Goal: Information Seeking & Learning: Learn about a topic

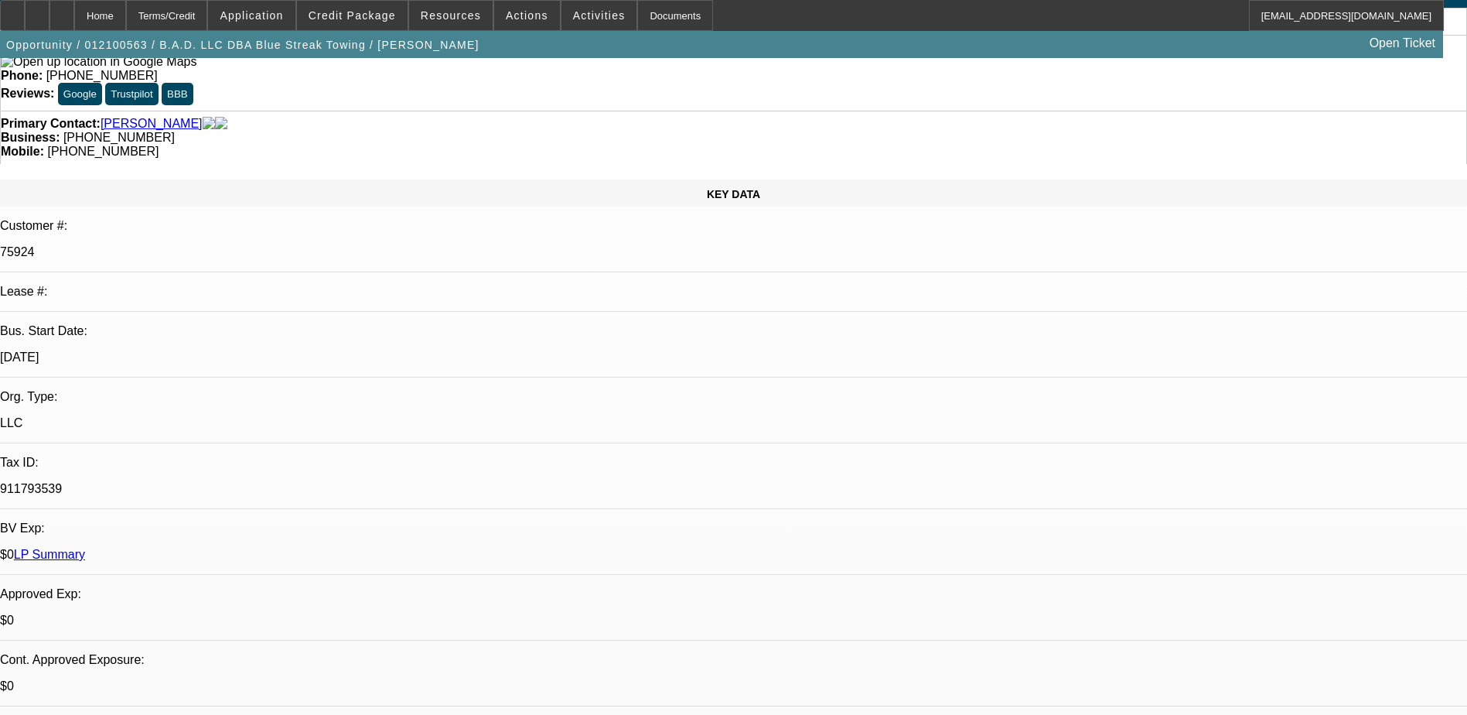
select select "0"
select select "0.1"
select select "0"
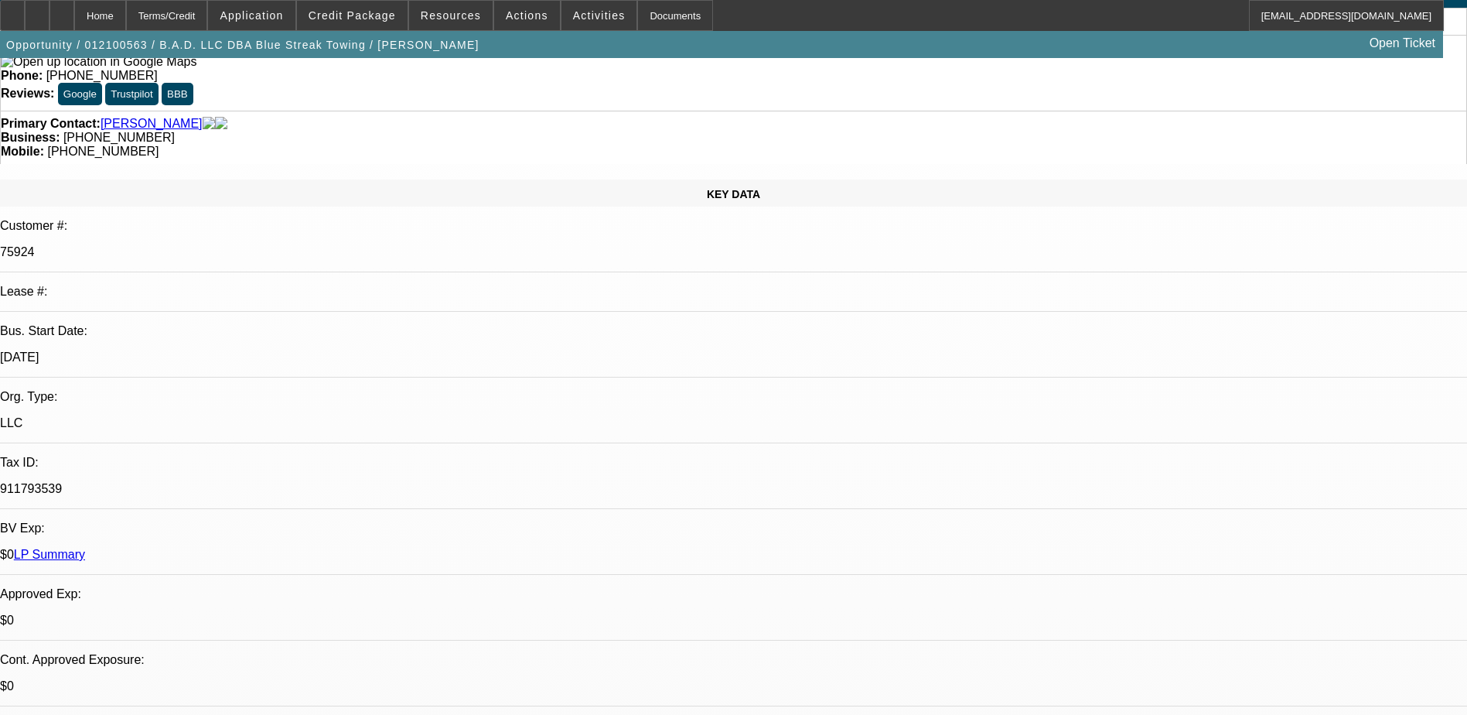
select select "0.1"
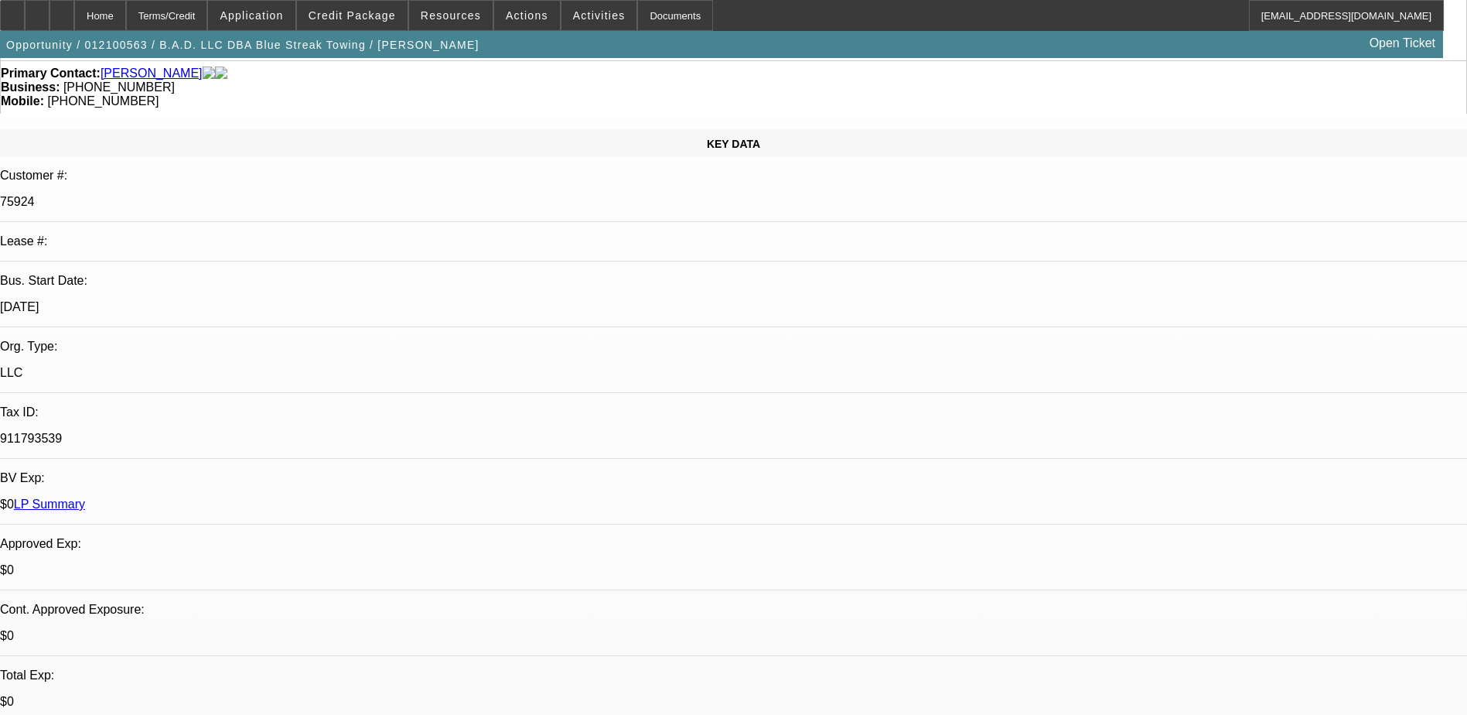
select select "1"
select select "2"
select select "4"
select select "1"
select select "2"
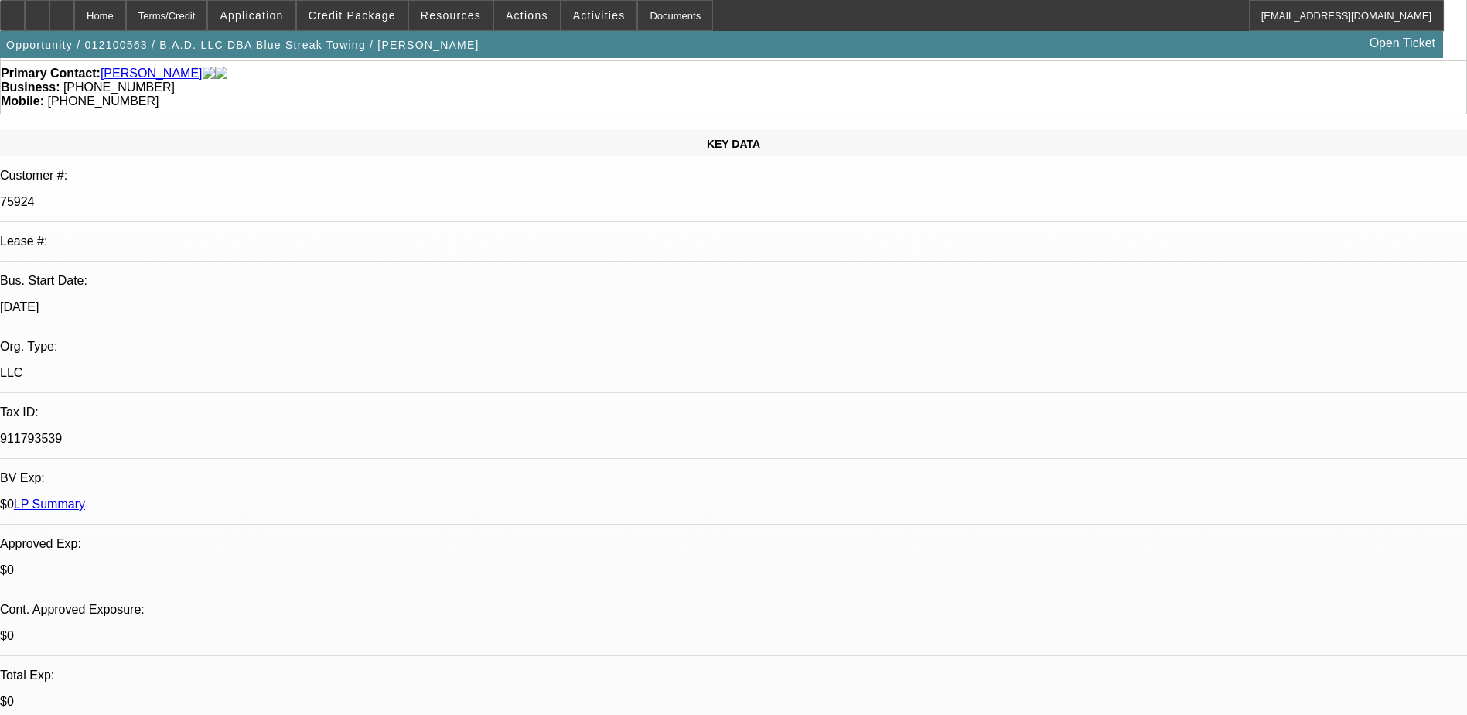
select select "4"
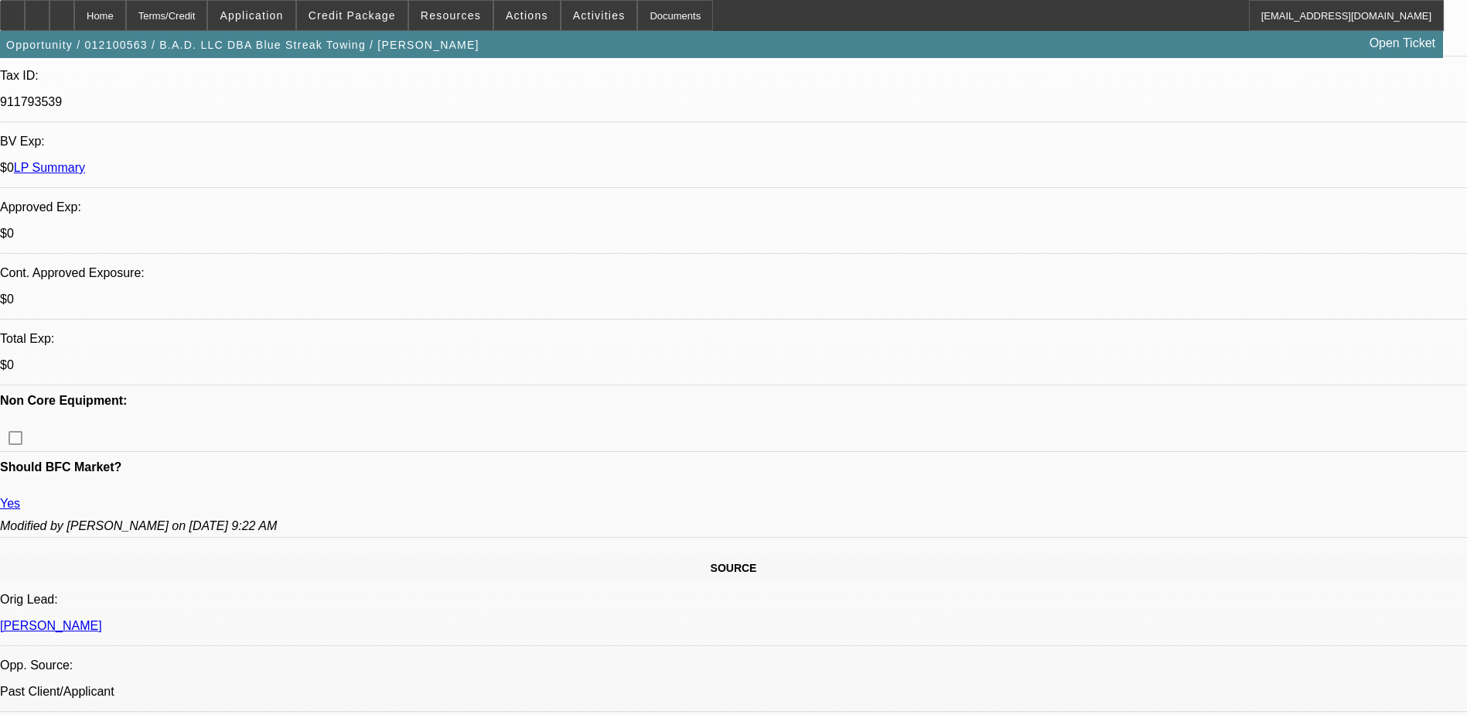
scroll to position [1688, 0]
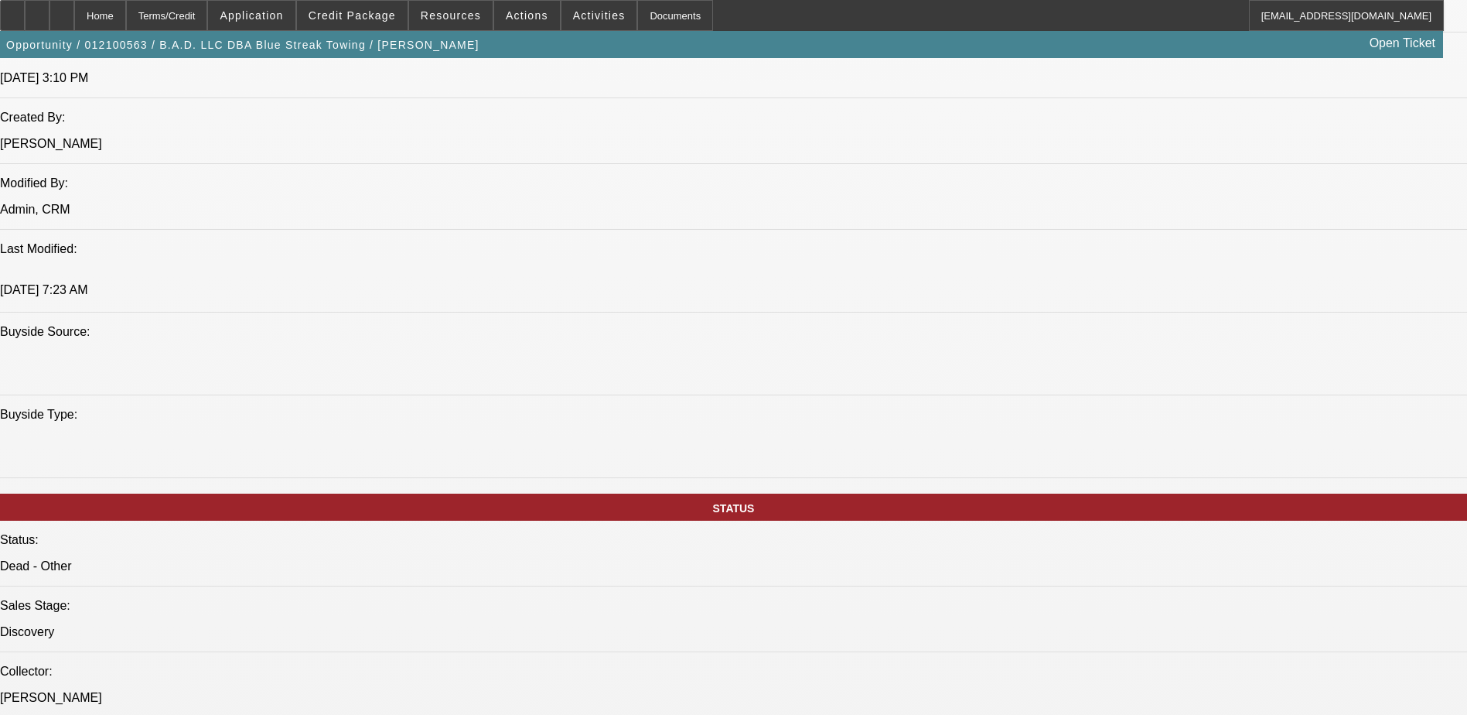
scroll to position [1315, 0]
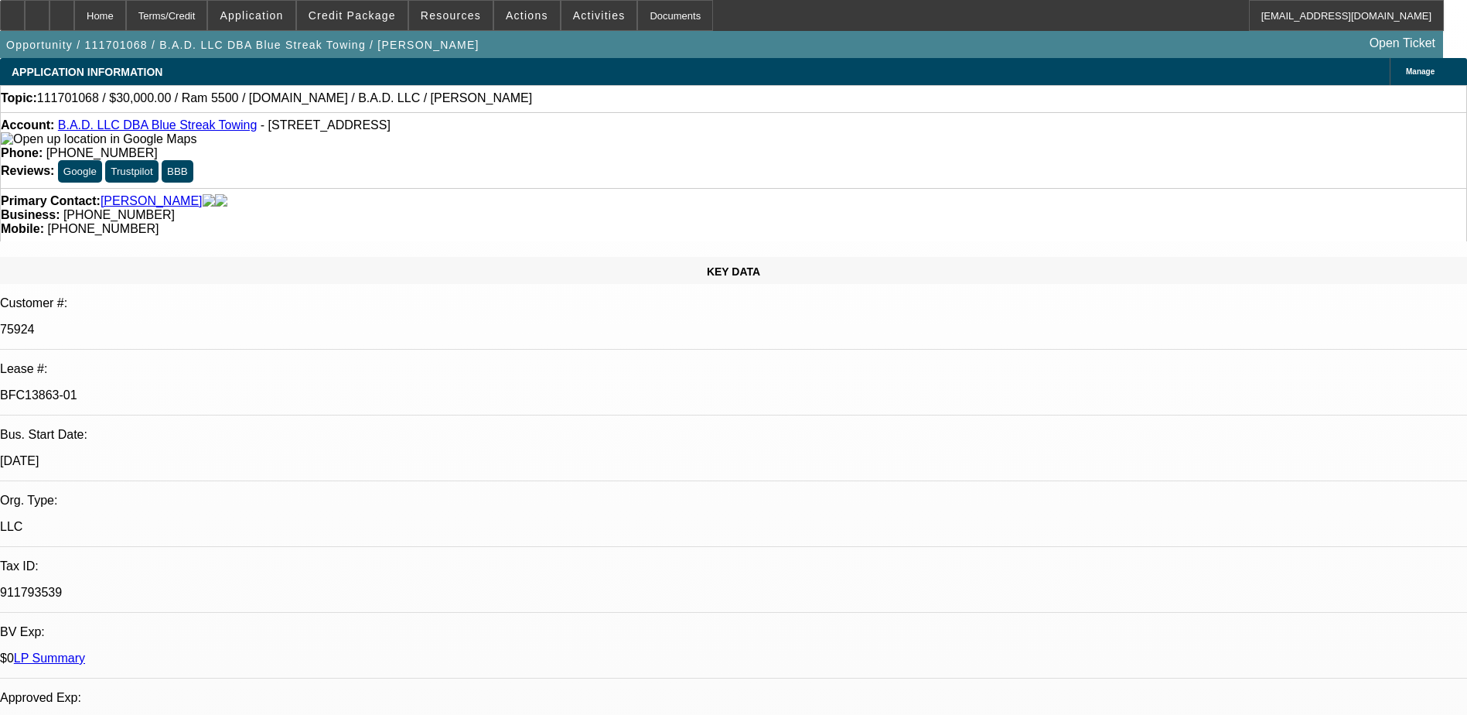
select select "0"
select select "0.1"
select select "0"
select select "0.1"
select select "0"
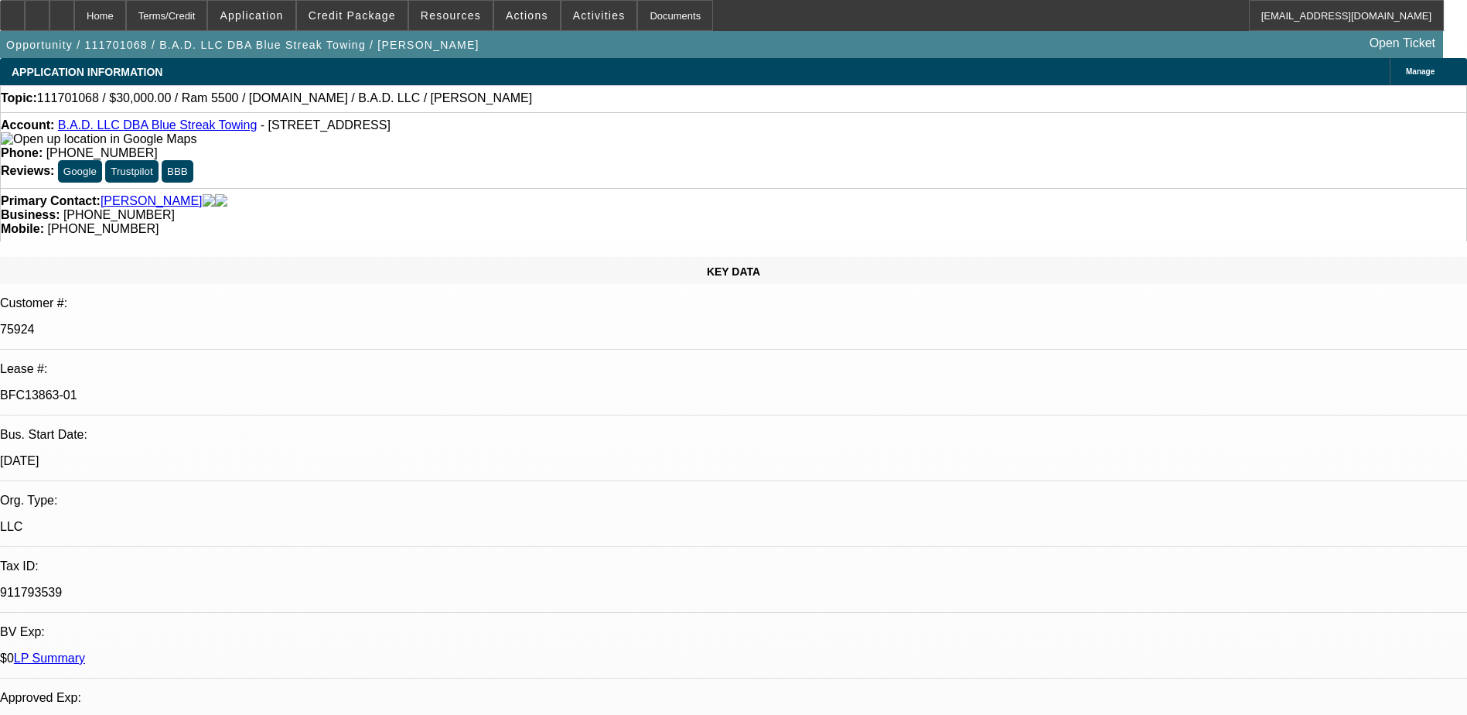
select select "2"
select select "0.1"
select select "0"
select select "2"
select select "0.1"
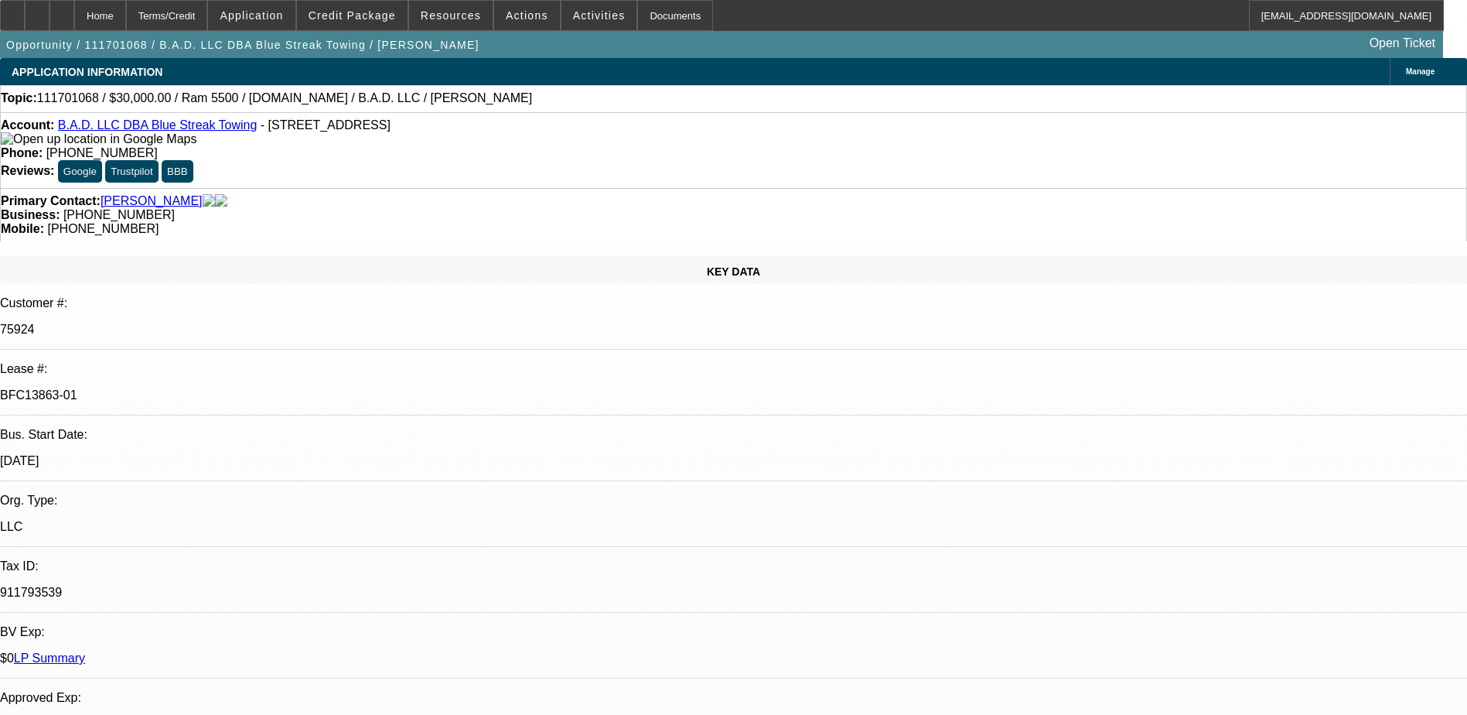
select select "1"
select select "2"
select select "4"
select select "1"
select select "2"
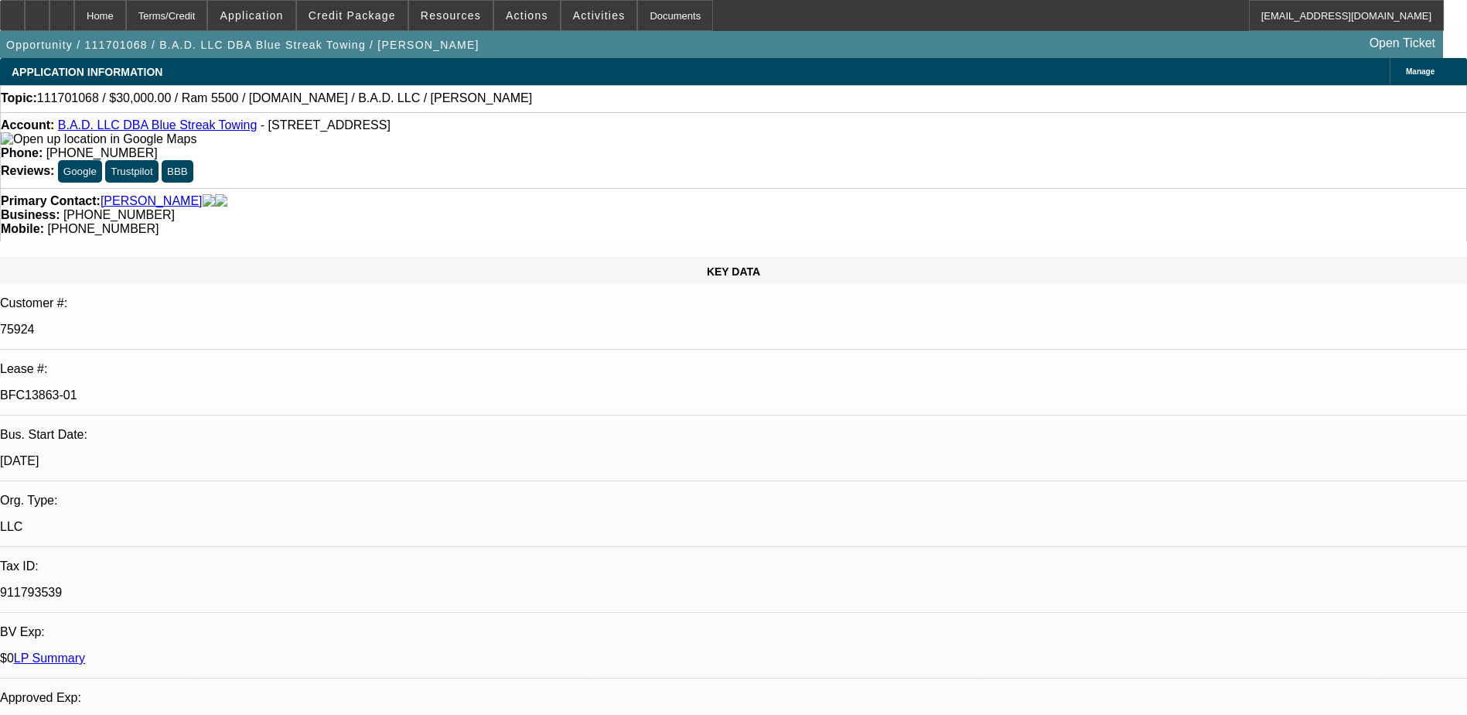
select select "4"
select select "1"
select select "2"
select select "4"
select select "1"
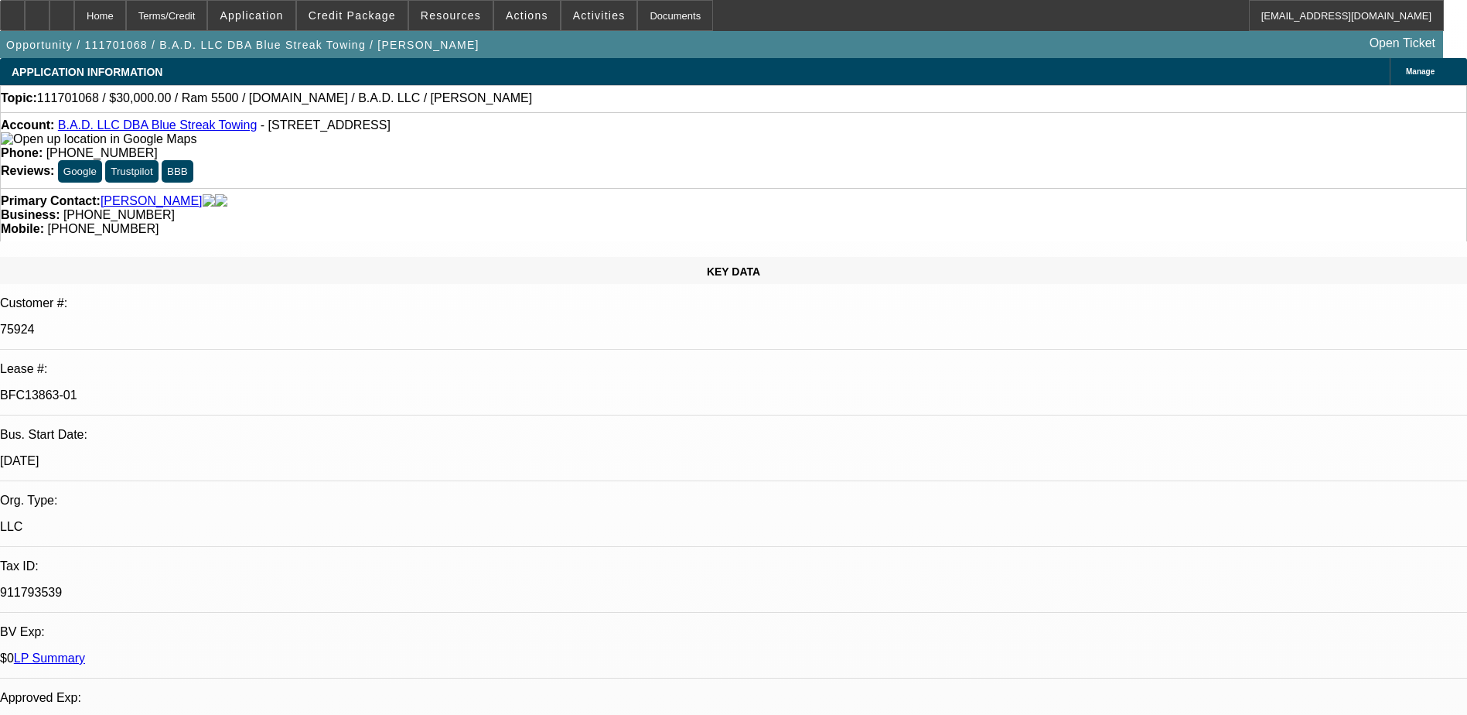
select select "2"
select select "4"
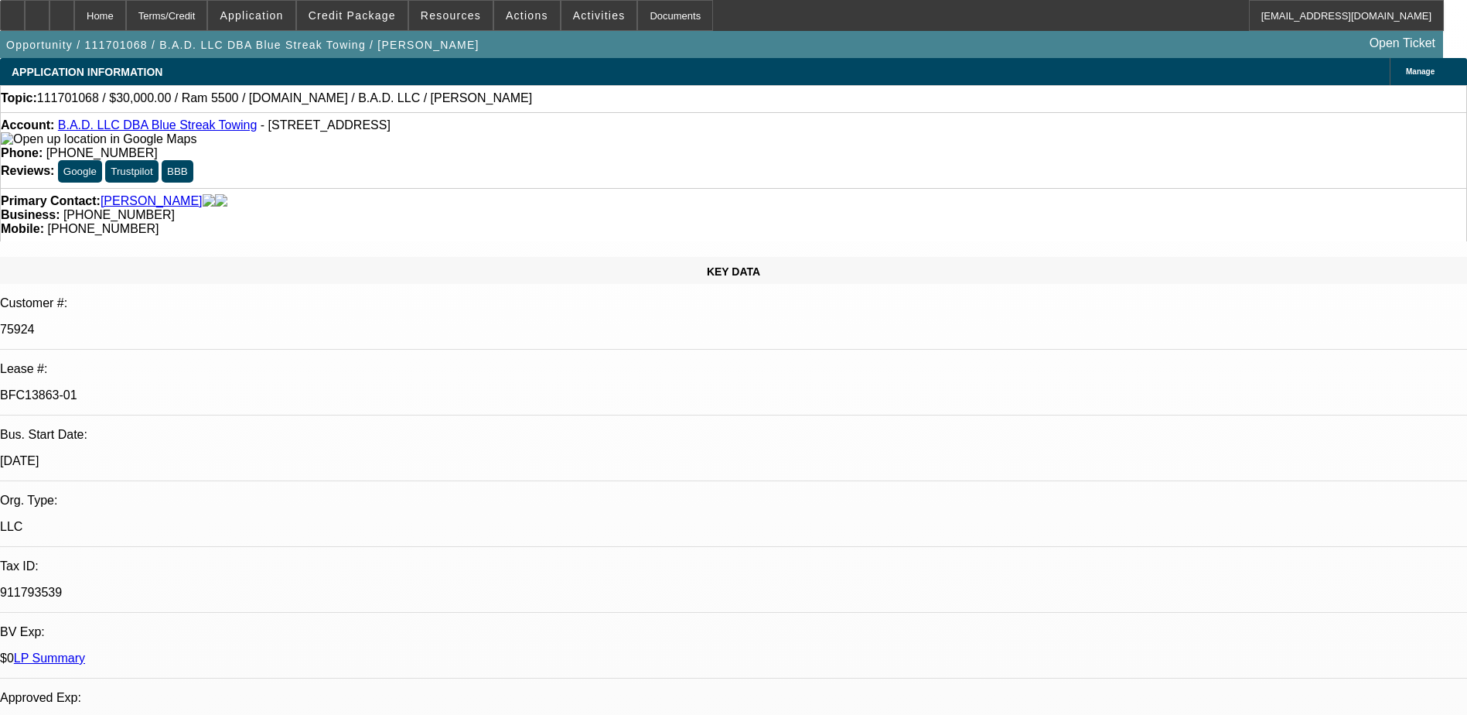
scroll to position [1501, 0]
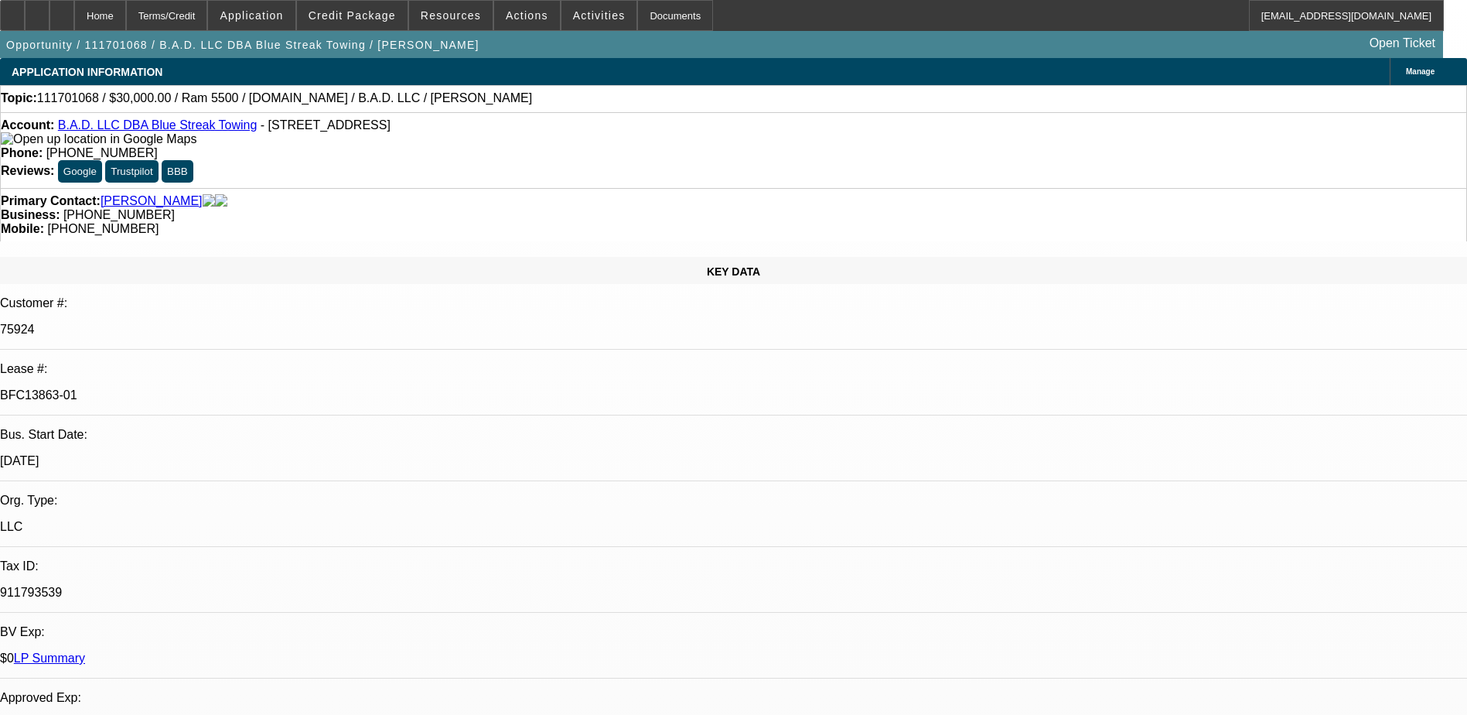
scroll to position [1115, 0]
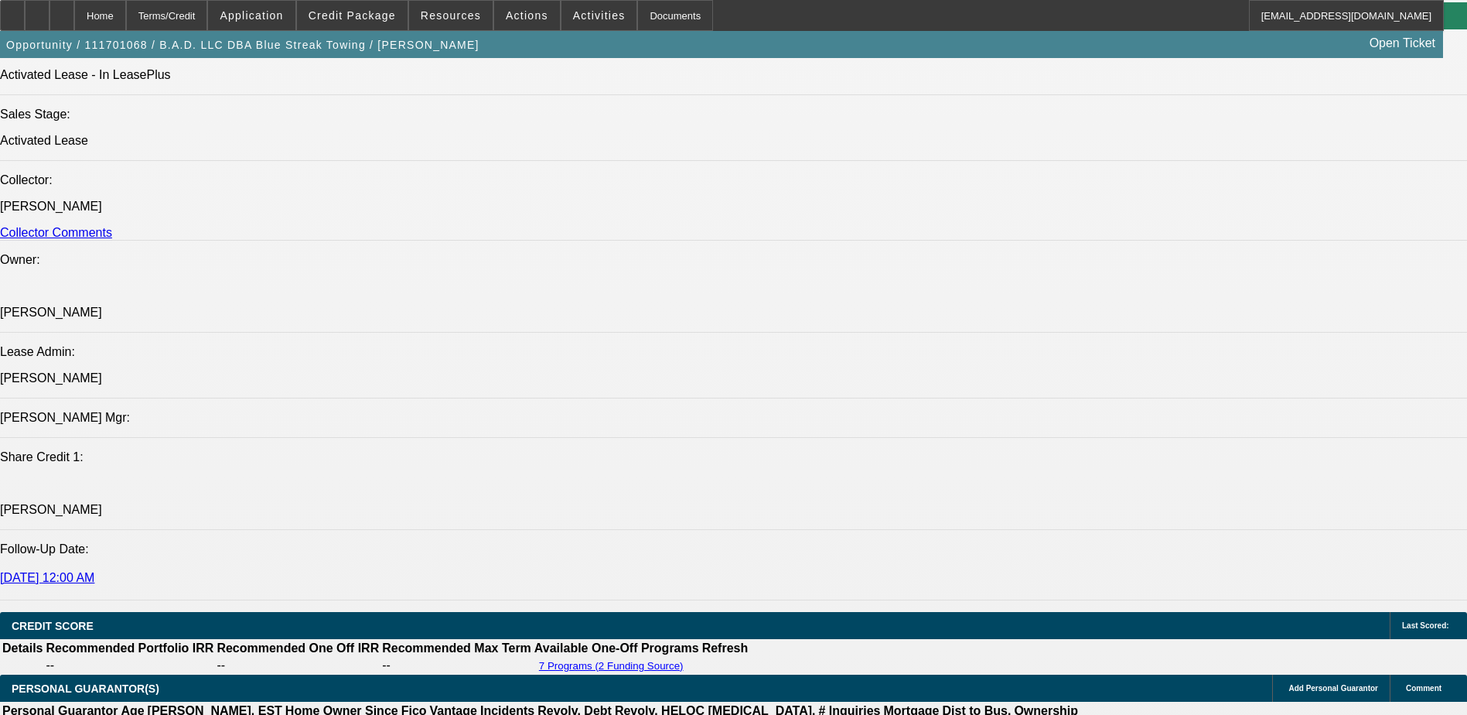
scroll to position [1347, 0]
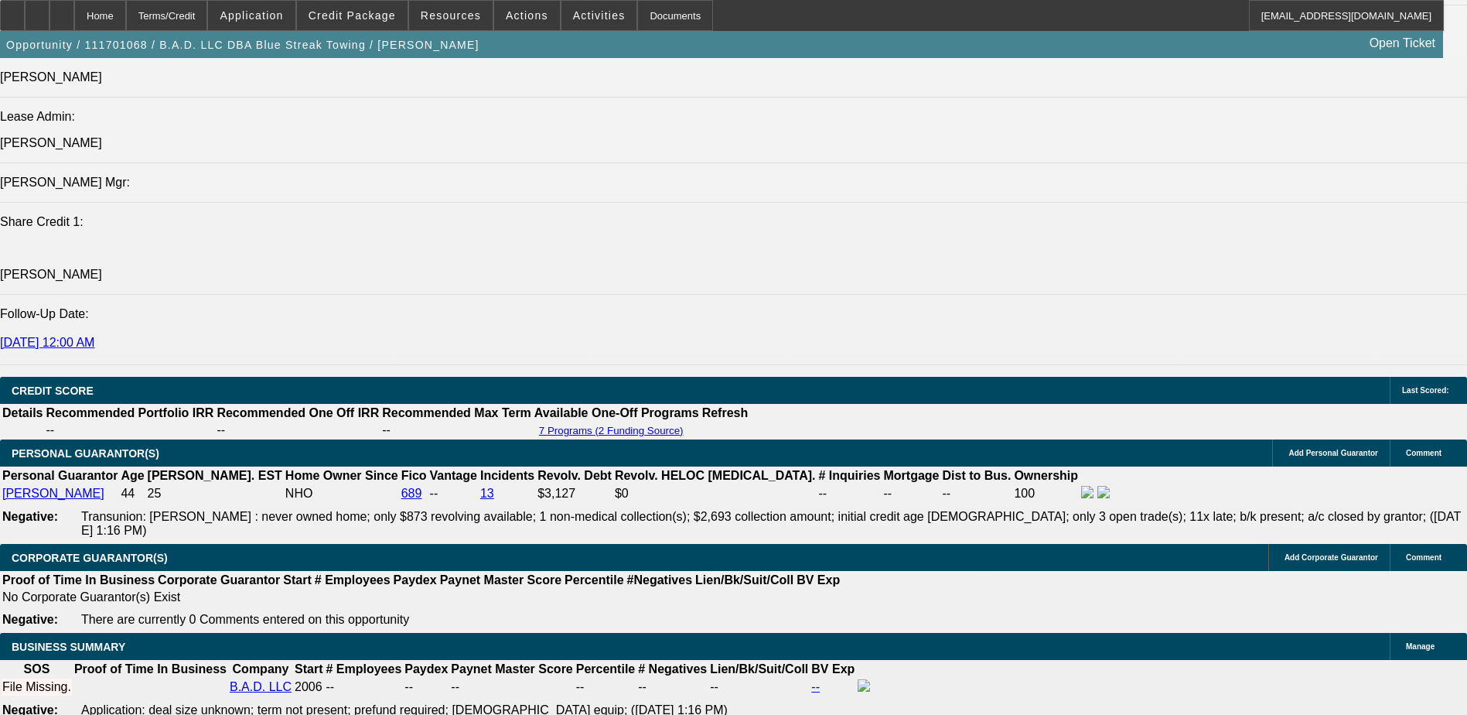
scroll to position [2243, 0]
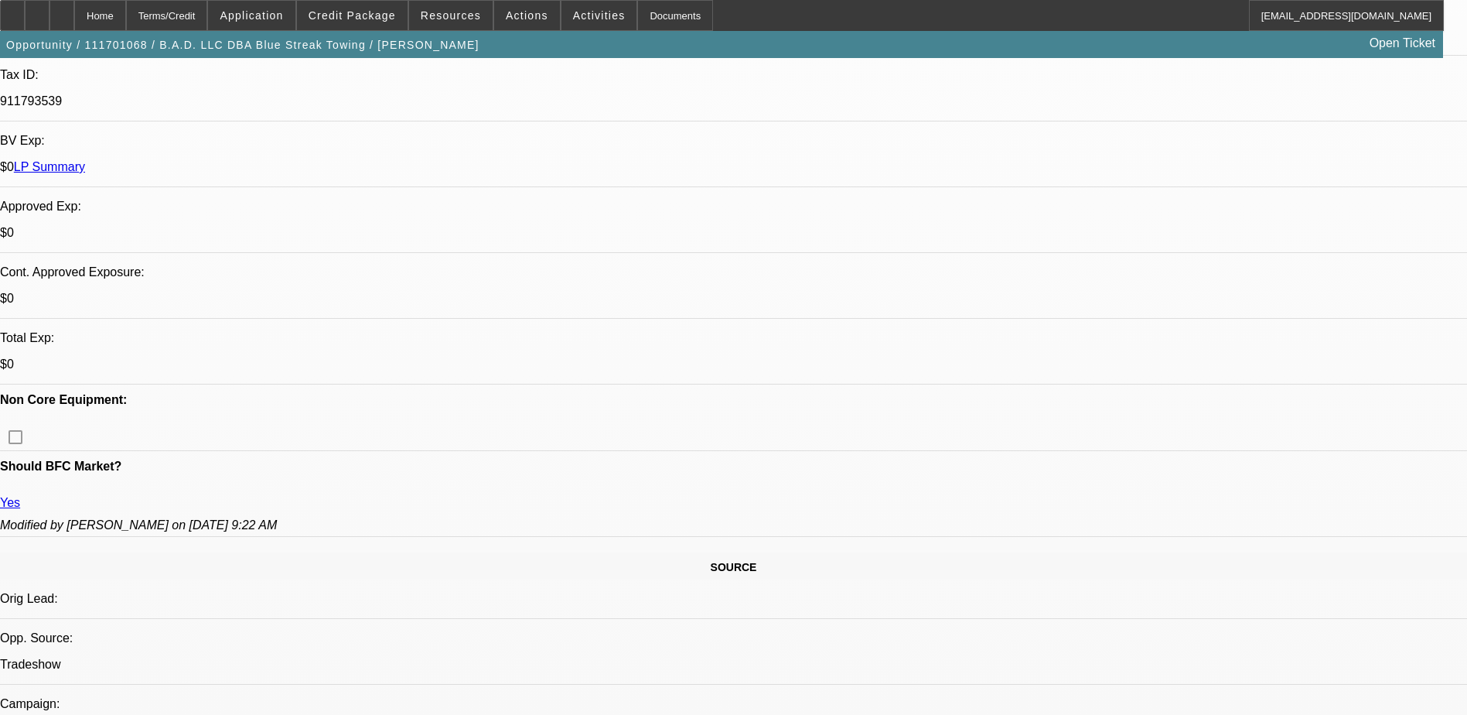
scroll to position [309, 0]
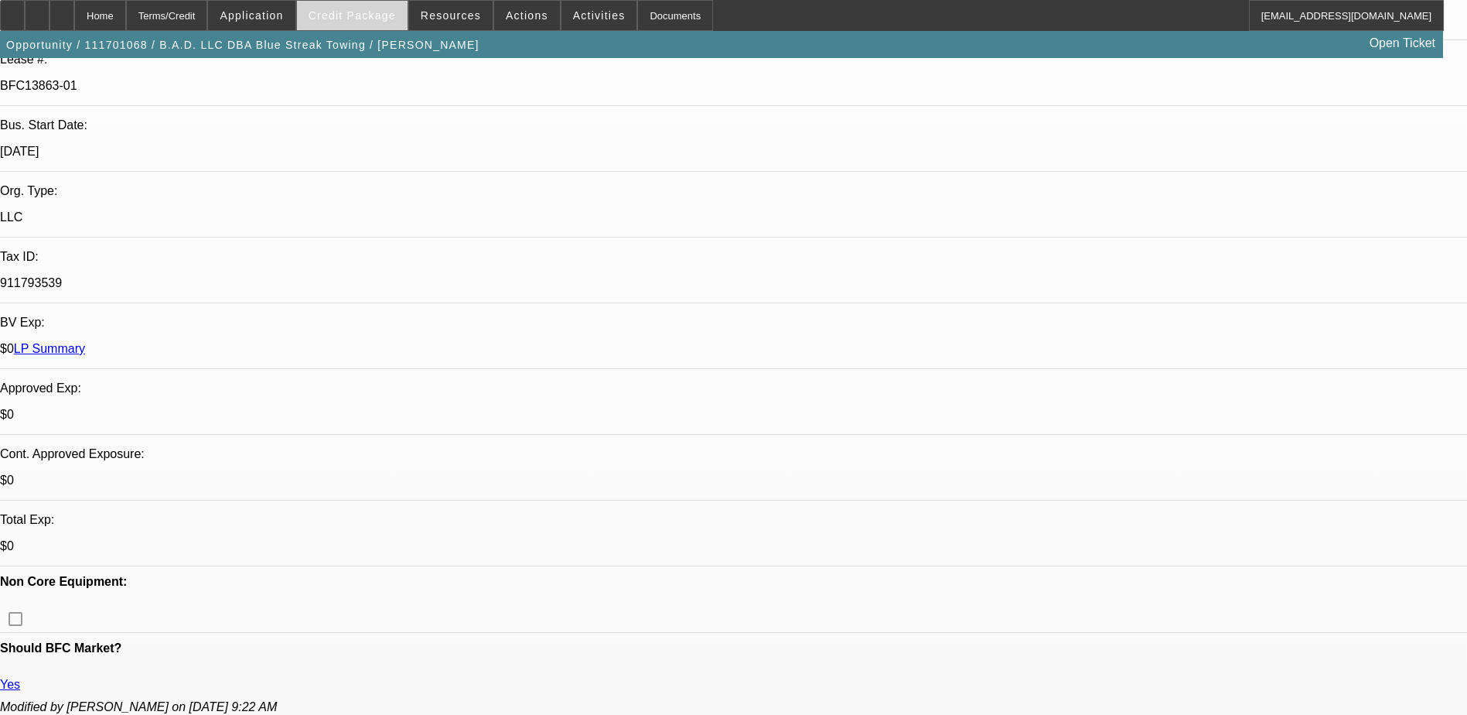
click at [360, 22] on span at bounding box center [352, 15] width 111 height 37
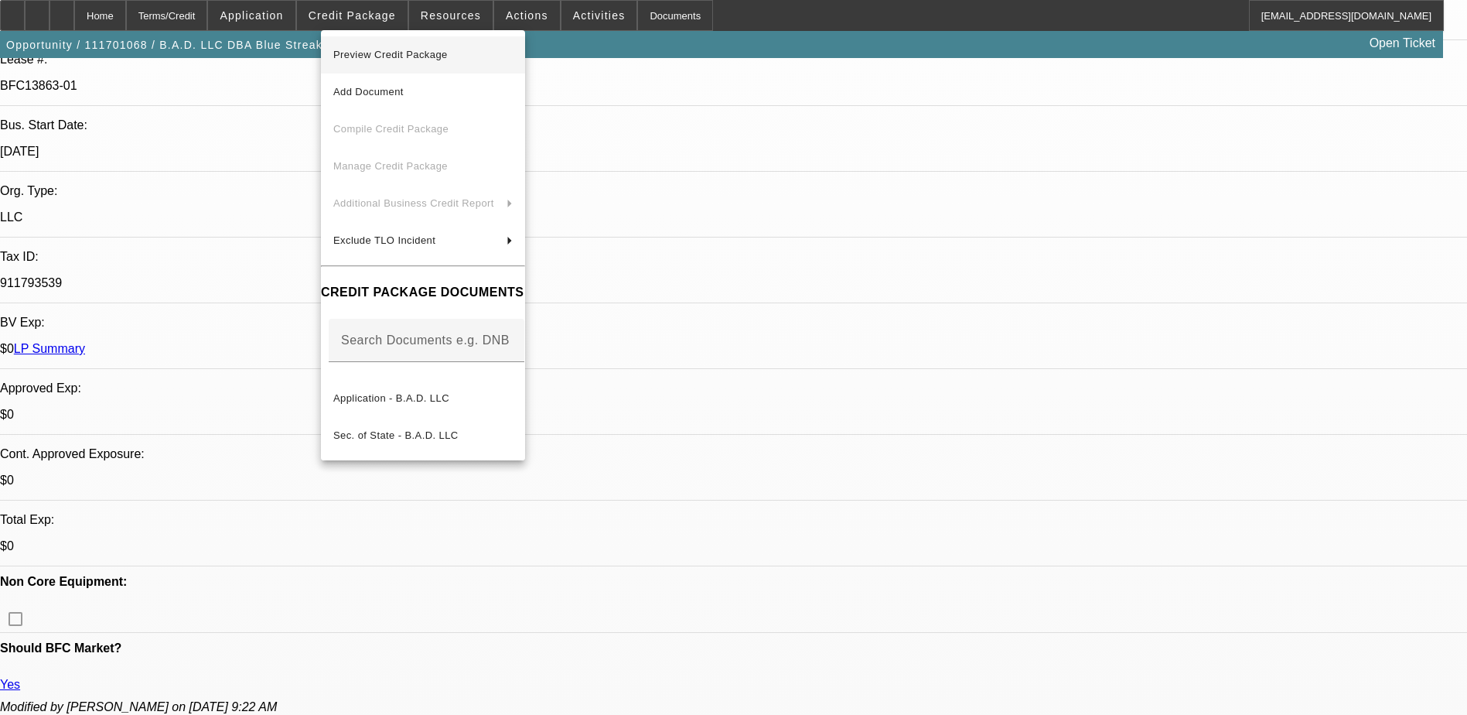
click at [386, 60] on span "Preview Credit Package" at bounding box center [390, 55] width 114 height 12
